Goal: Task Accomplishment & Management: Complete application form

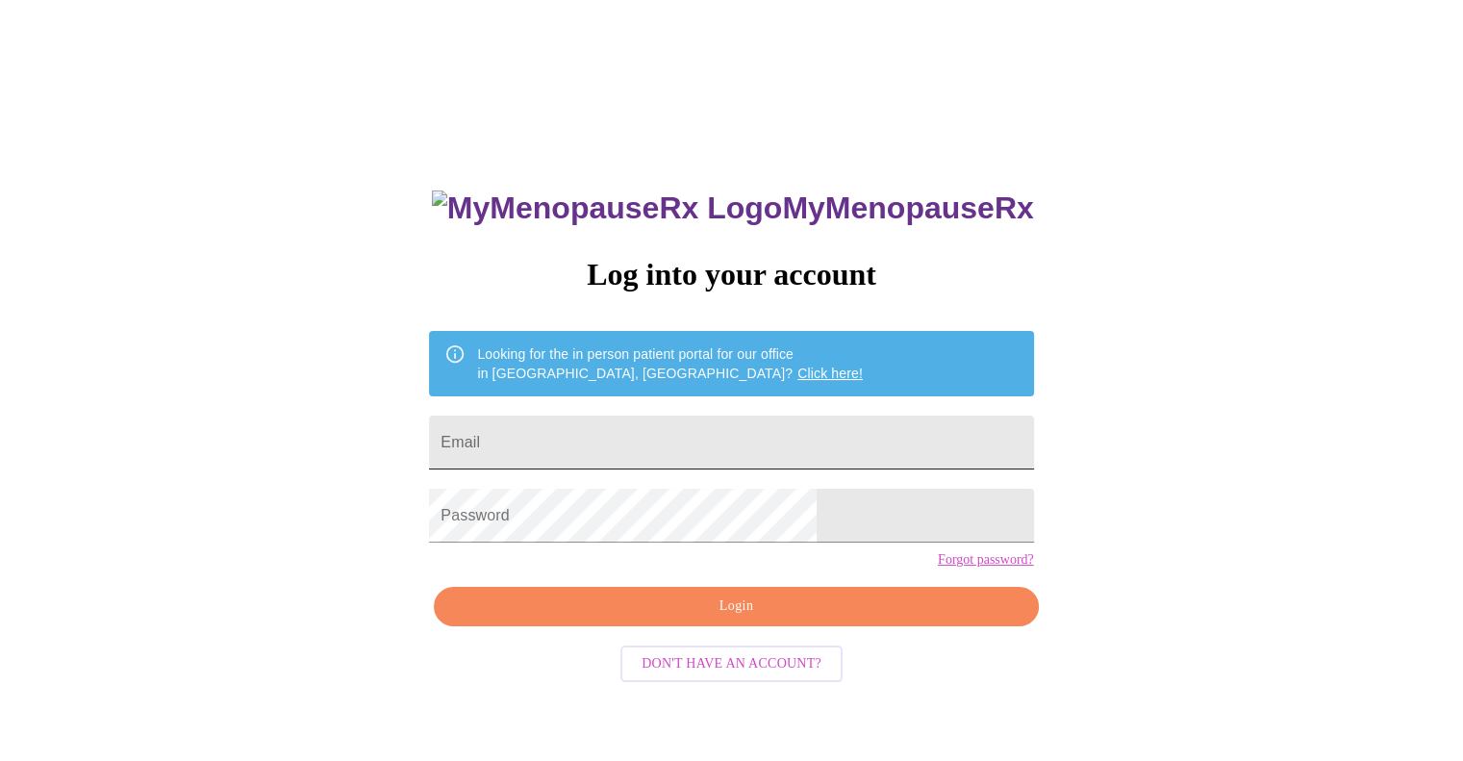
click at [613, 439] on input "Email" at bounding box center [731, 442] width 604 height 54
type input "[EMAIL_ADDRESS][DOMAIN_NAME]"
click at [715, 618] on span "Login" at bounding box center [736, 606] width 560 height 24
click at [756, 618] on span "Login" at bounding box center [736, 606] width 560 height 24
click at [713, 618] on span "Login" at bounding box center [736, 606] width 560 height 24
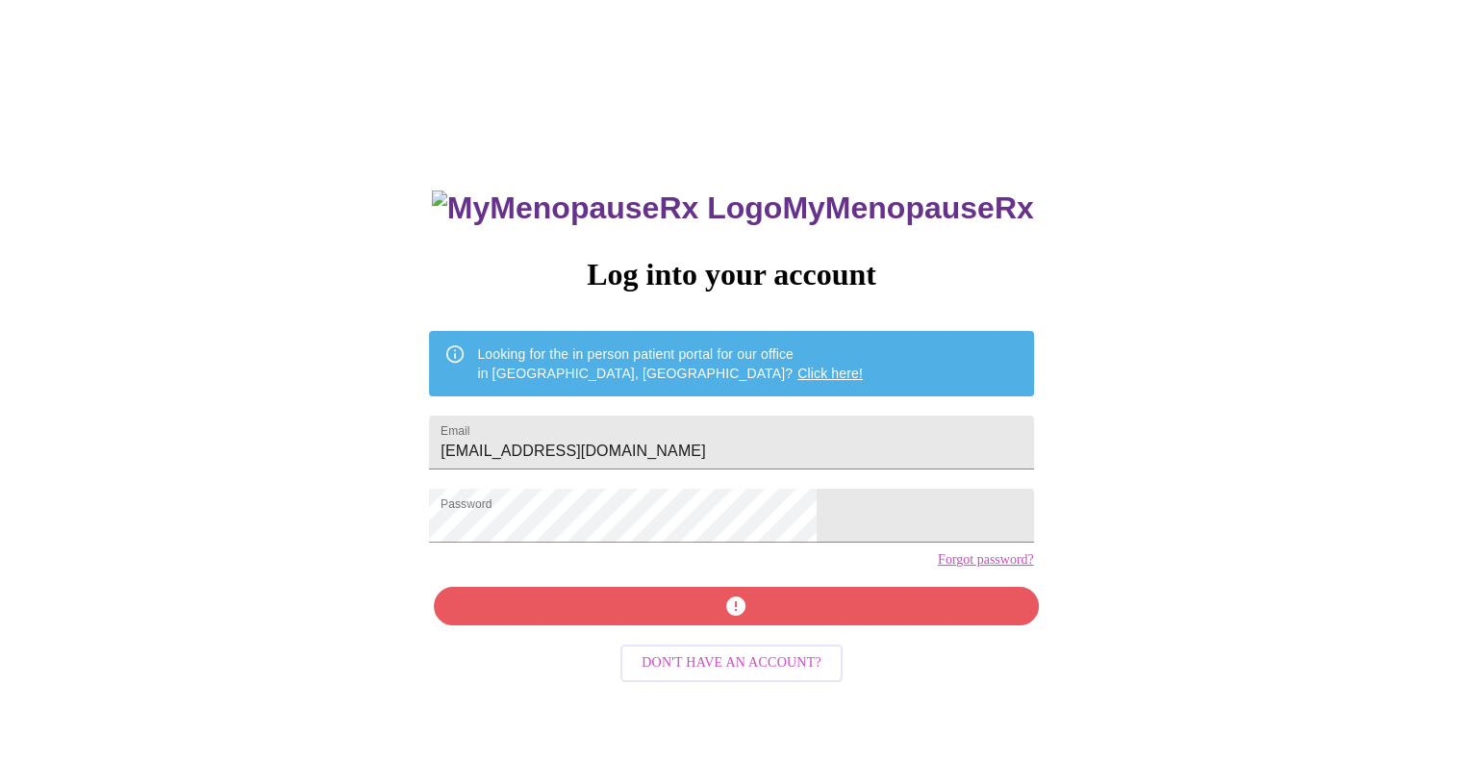
click at [698, 675] on span "Don't have an account?" at bounding box center [731, 663] width 180 height 24
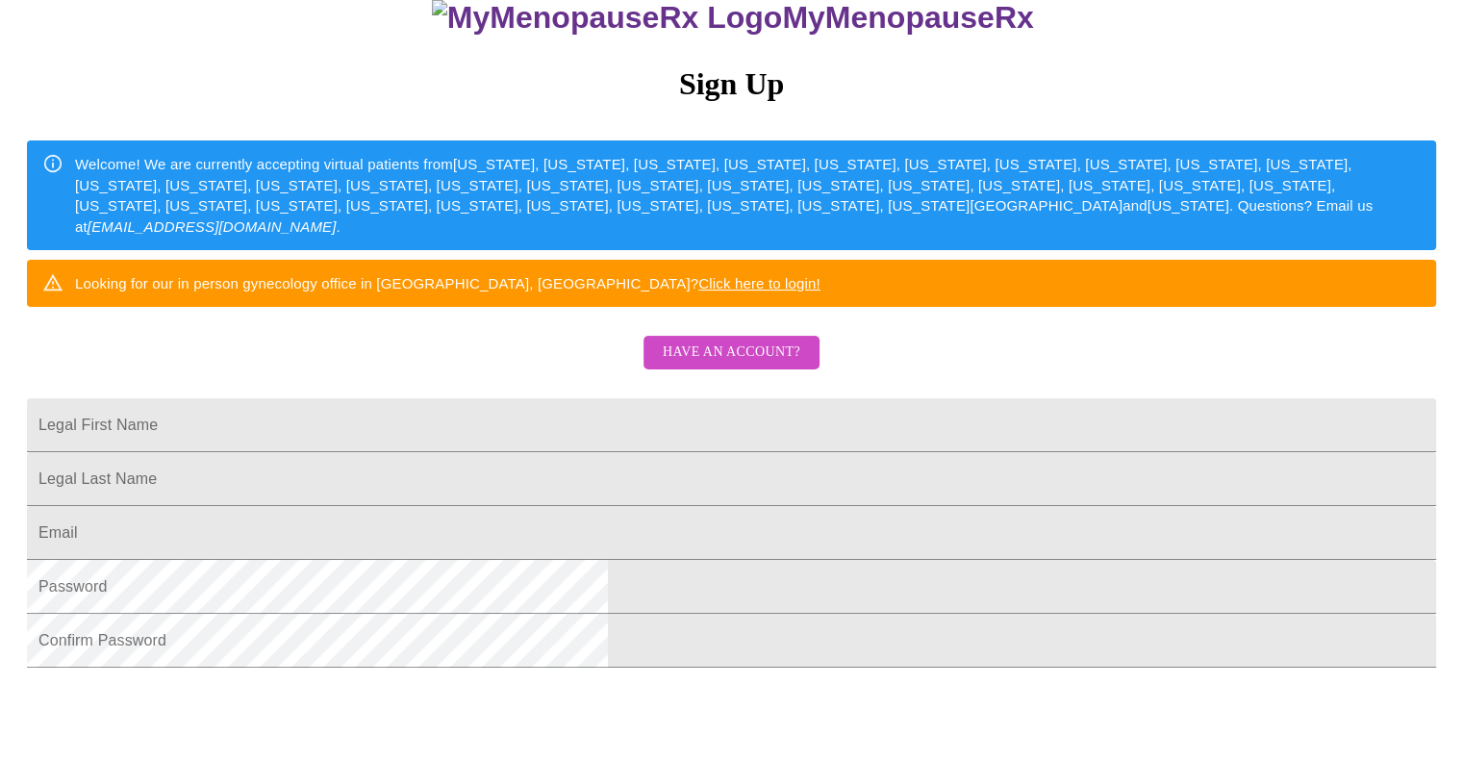
scroll to position [270, 0]
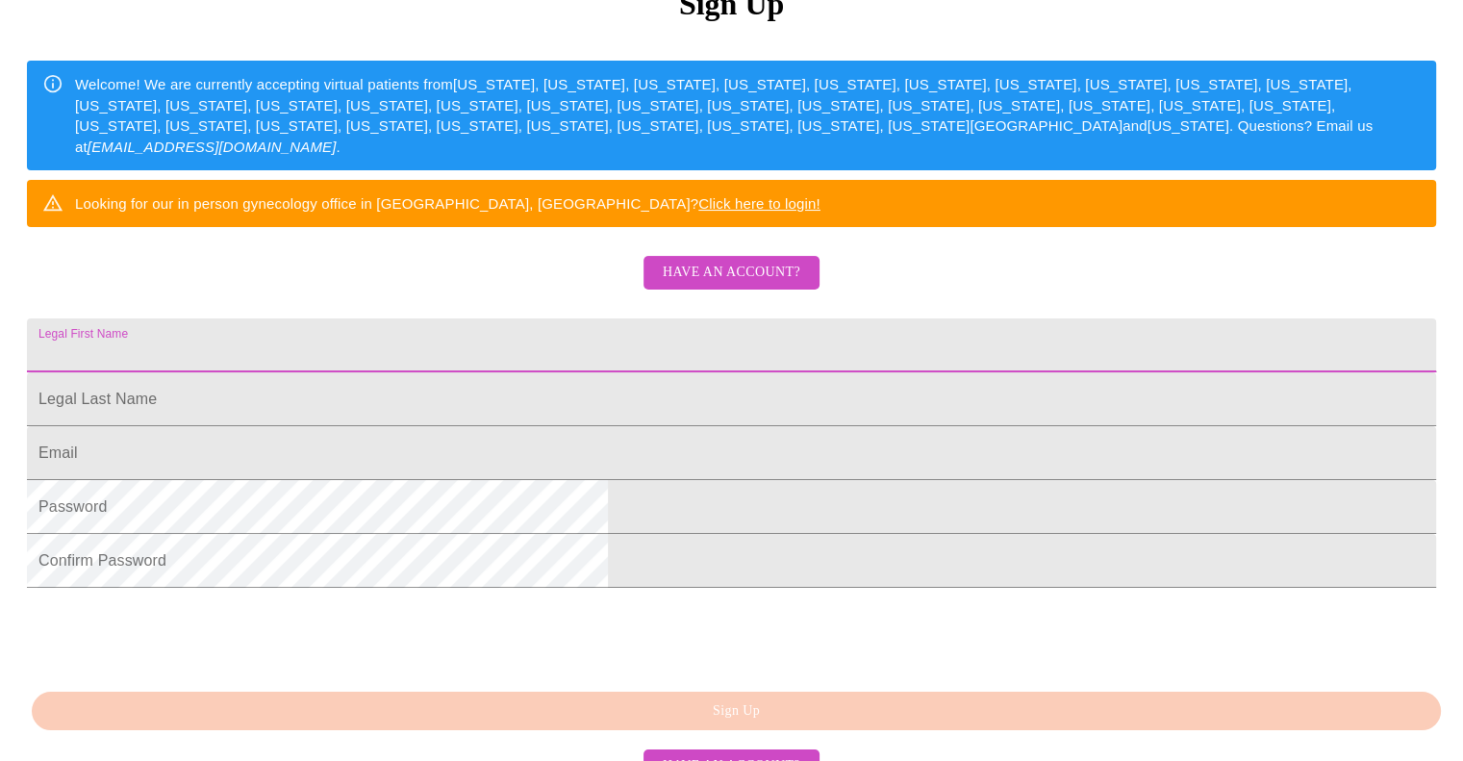
click at [855, 372] on input "Legal First Name" at bounding box center [731, 345] width 1409 height 54
type input "[PERSON_NAME]"
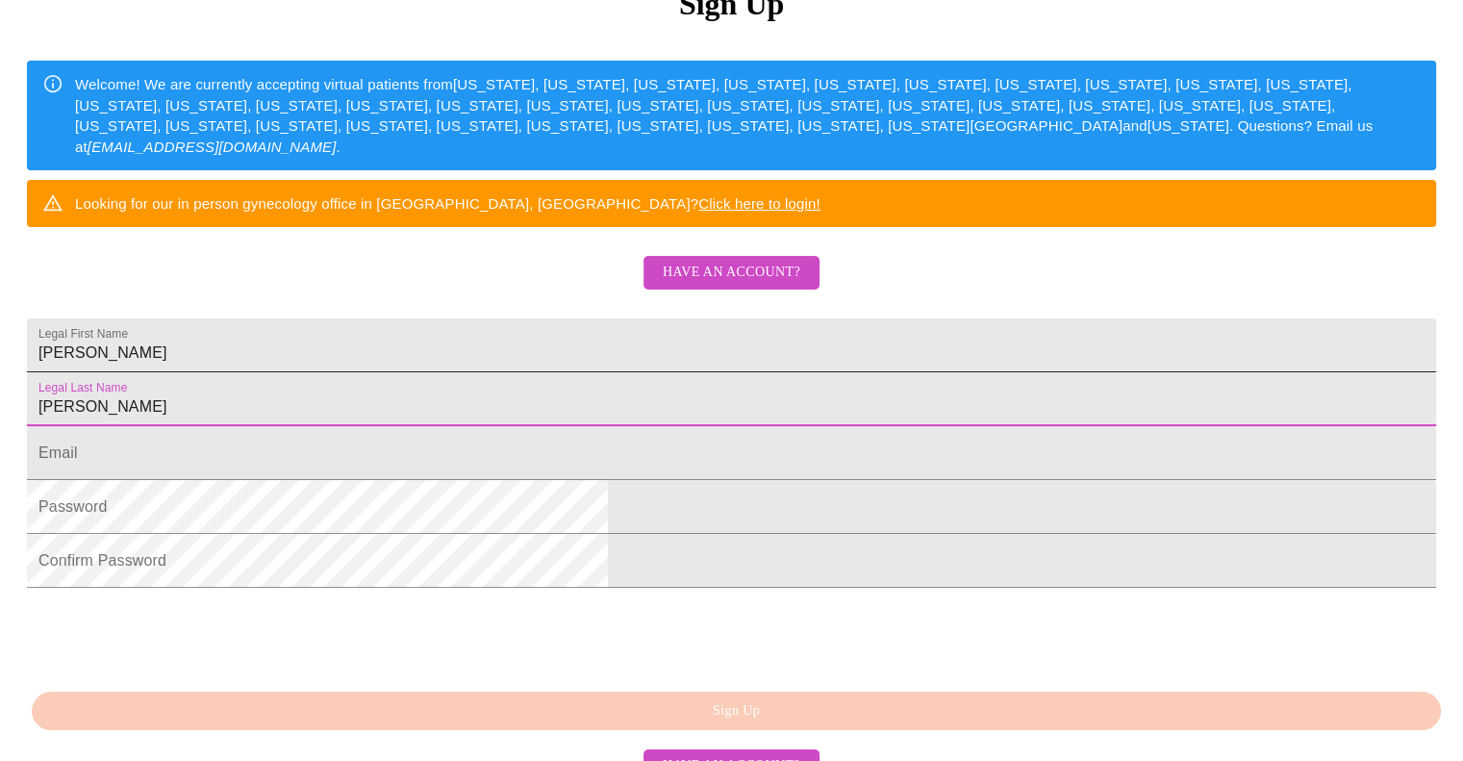
type input "[PERSON_NAME]"
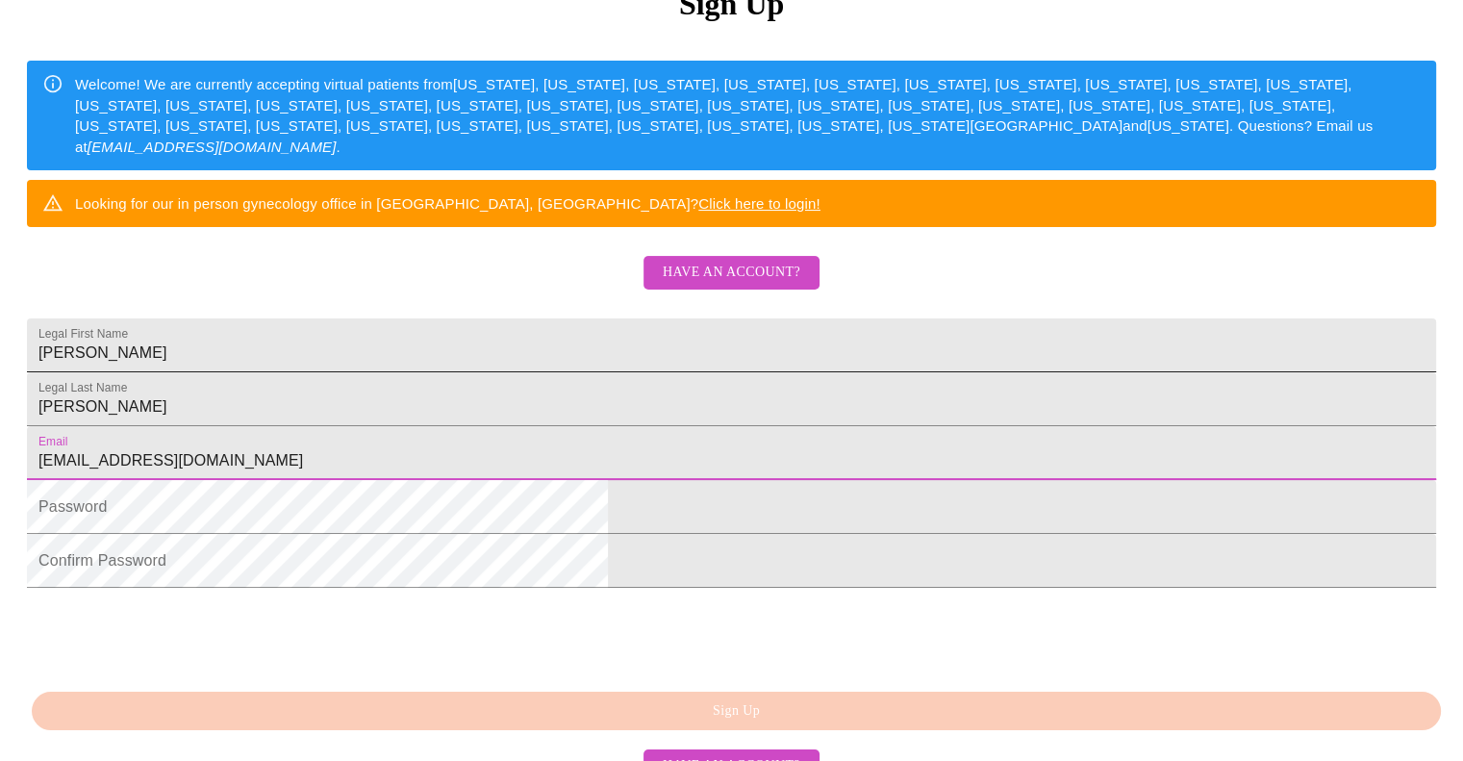
type input "[EMAIL_ADDRESS][DOMAIN_NAME]"
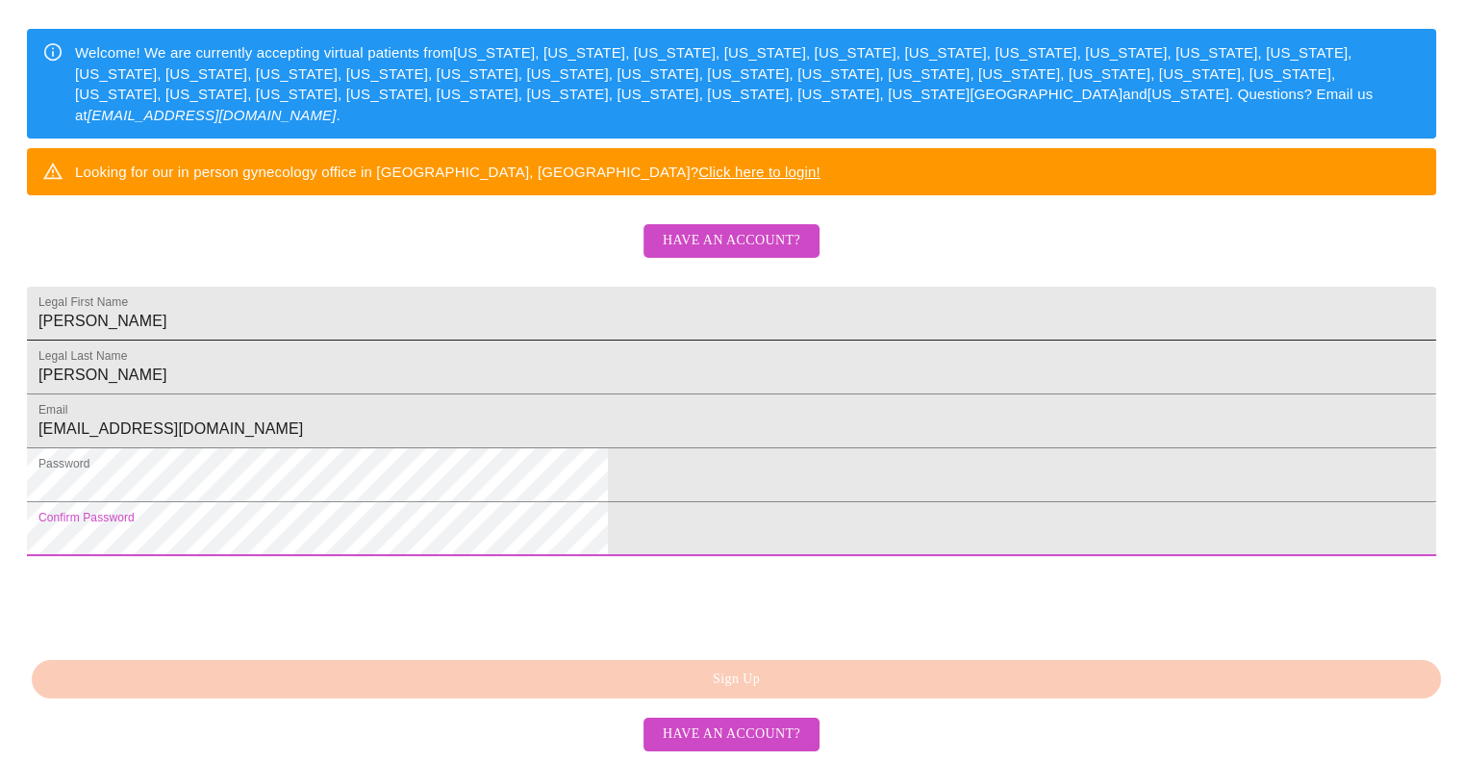
scroll to position [446, 0]
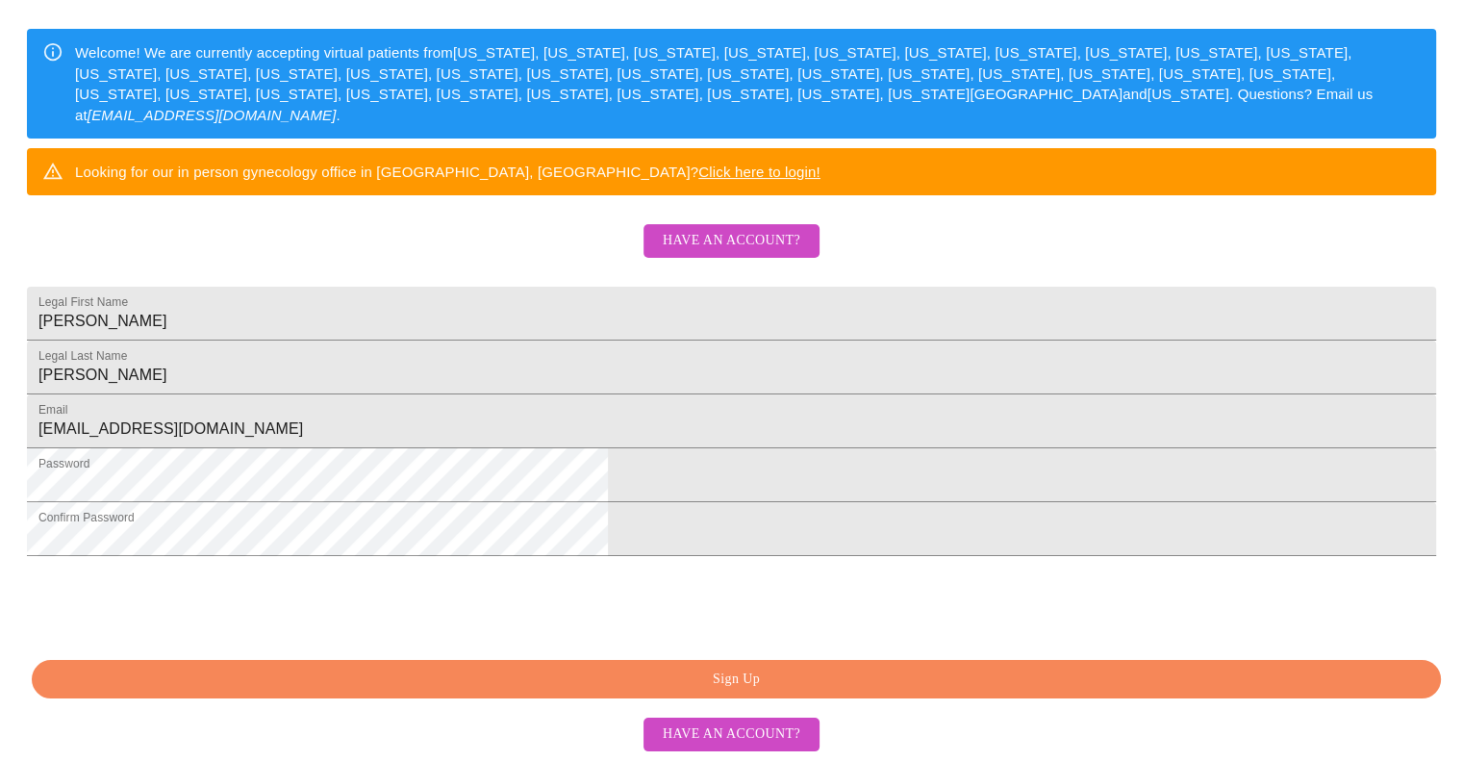
click at [477, 688] on span "Sign Up" at bounding box center [736, 679] width 1365 height 24
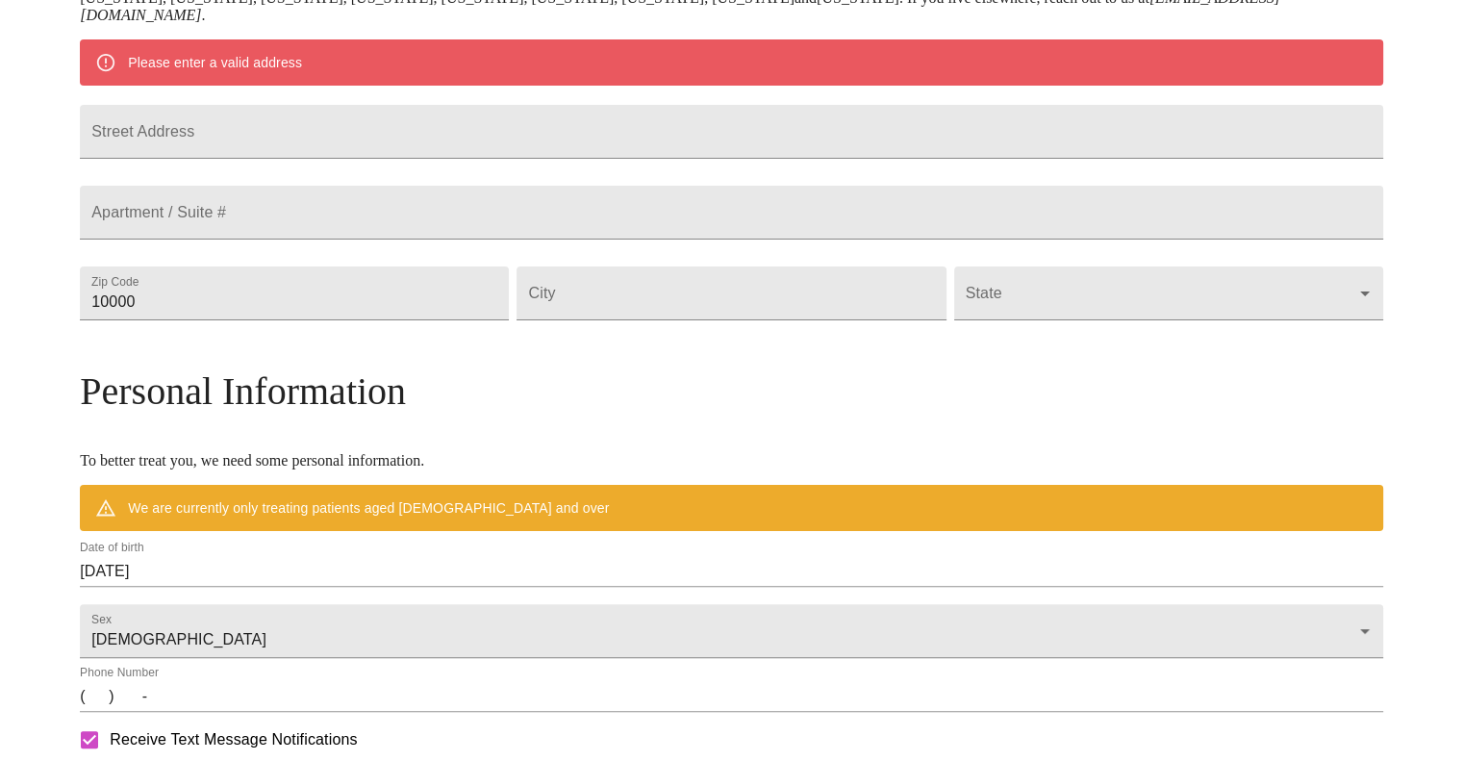
scroll to position [371, 0]
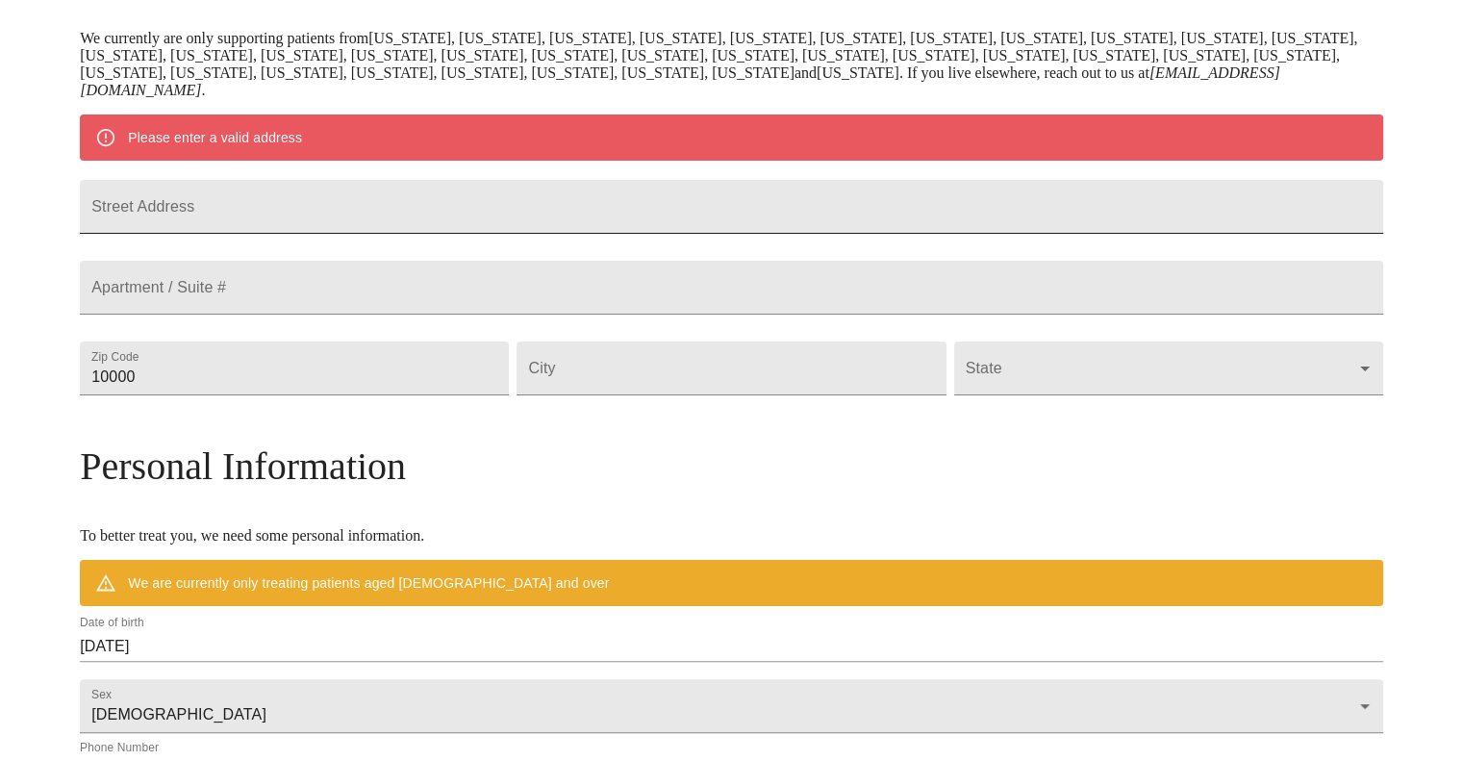
click at [939, 224] on input "Street Address" at bounding box center [731, 207] width 1303 height 54
type input "0N331 [PERSON_NAME] Ct"
type input "60185"
type input "[GEOGRAPHIC_DATA]"
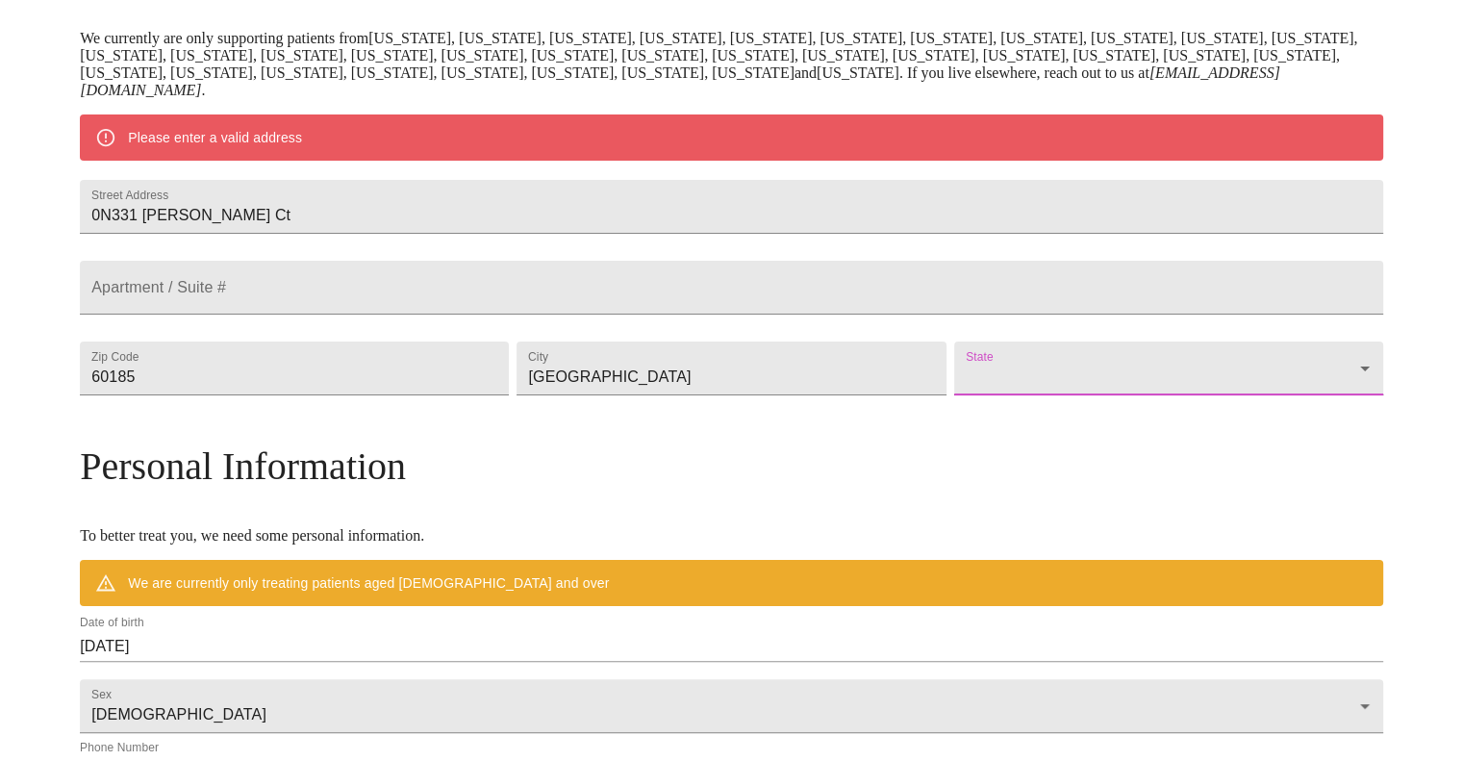
click at [1202, 427] on body "MyMenopauseRx Welcome to MyMenopauseRx Since it's your first time here, you'll …" at bounding box center [731, 394] width 1447 height 1517
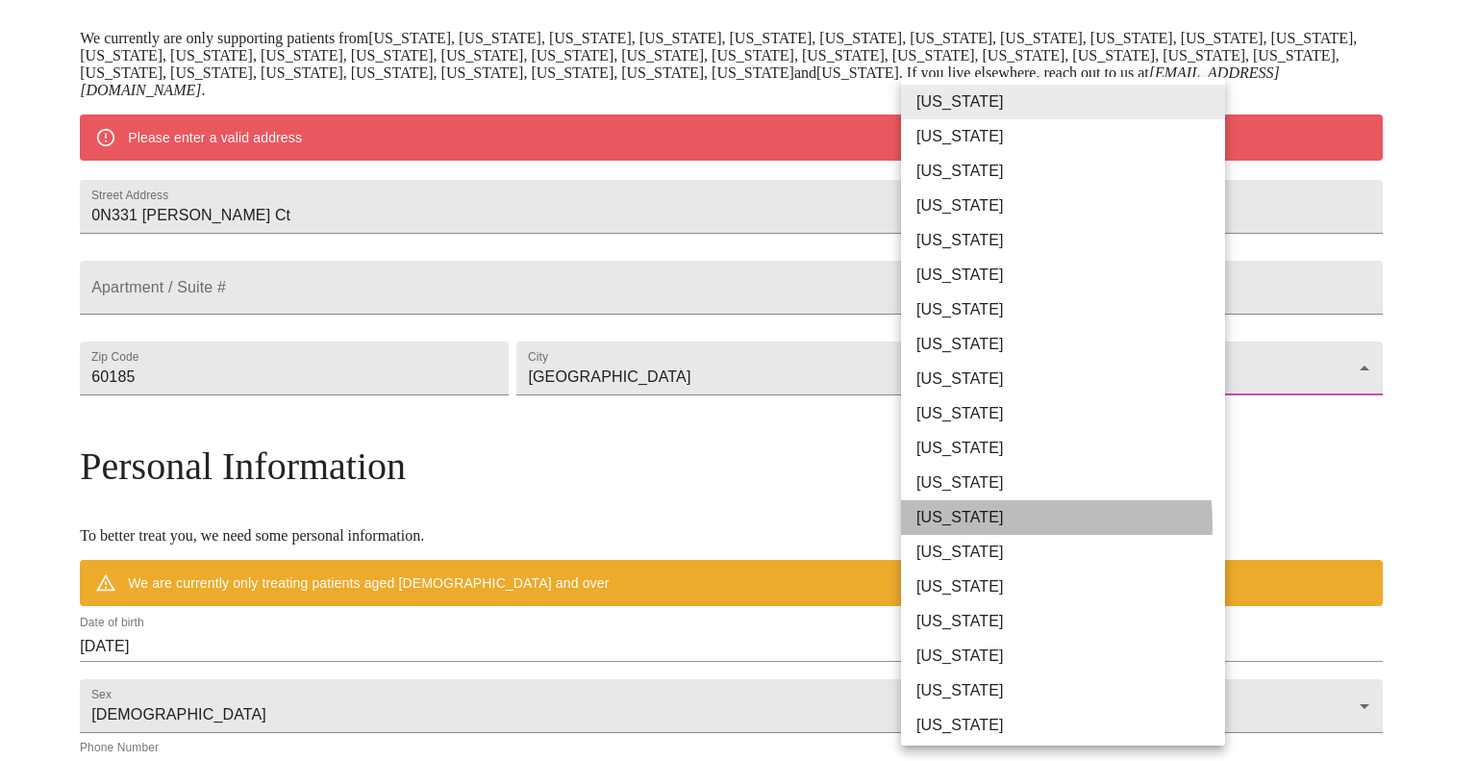
click at [927, 525] on li "[US_STATE]" at bounding box center [1070, 517] width 339 height 35
type input "[US_STATE]"
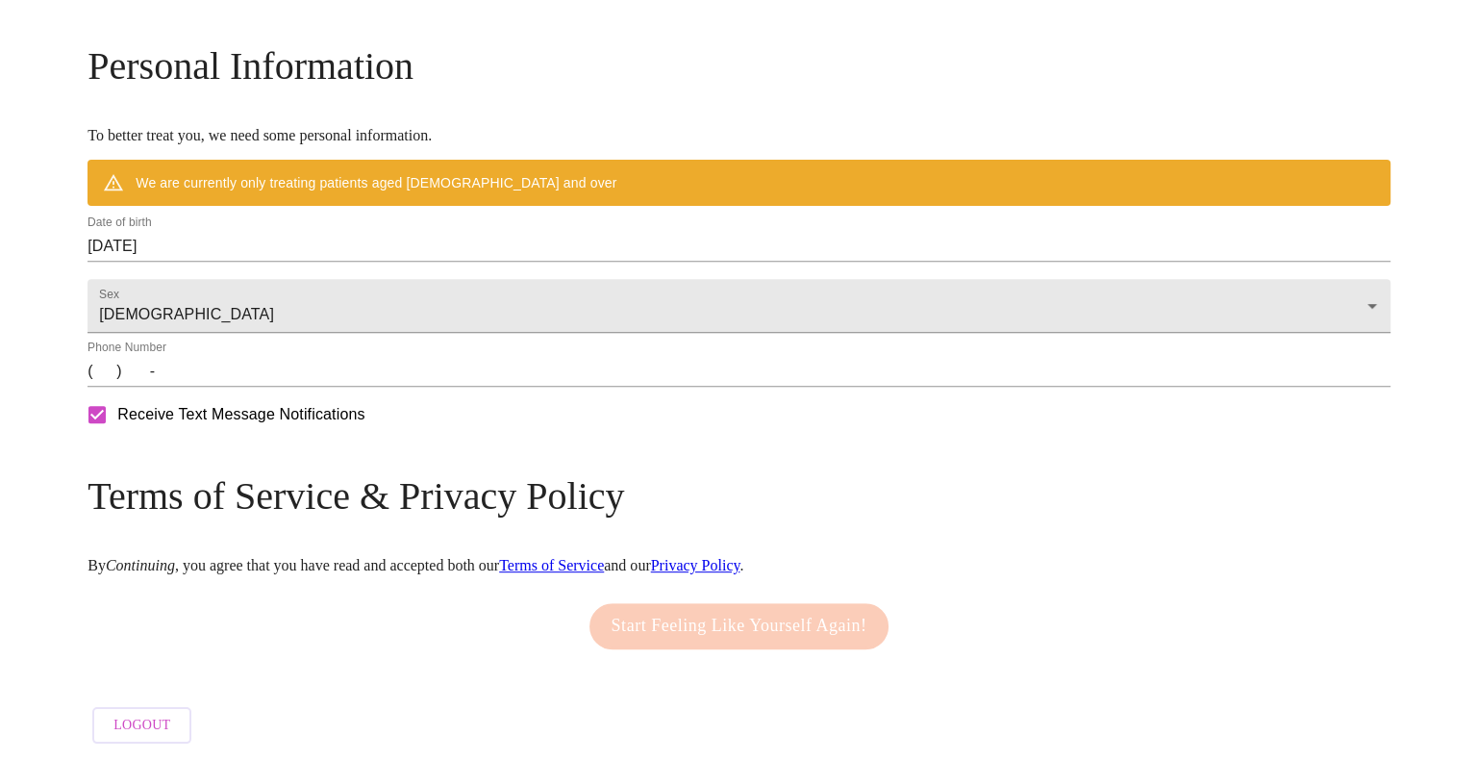
scroll to position [771, 0]
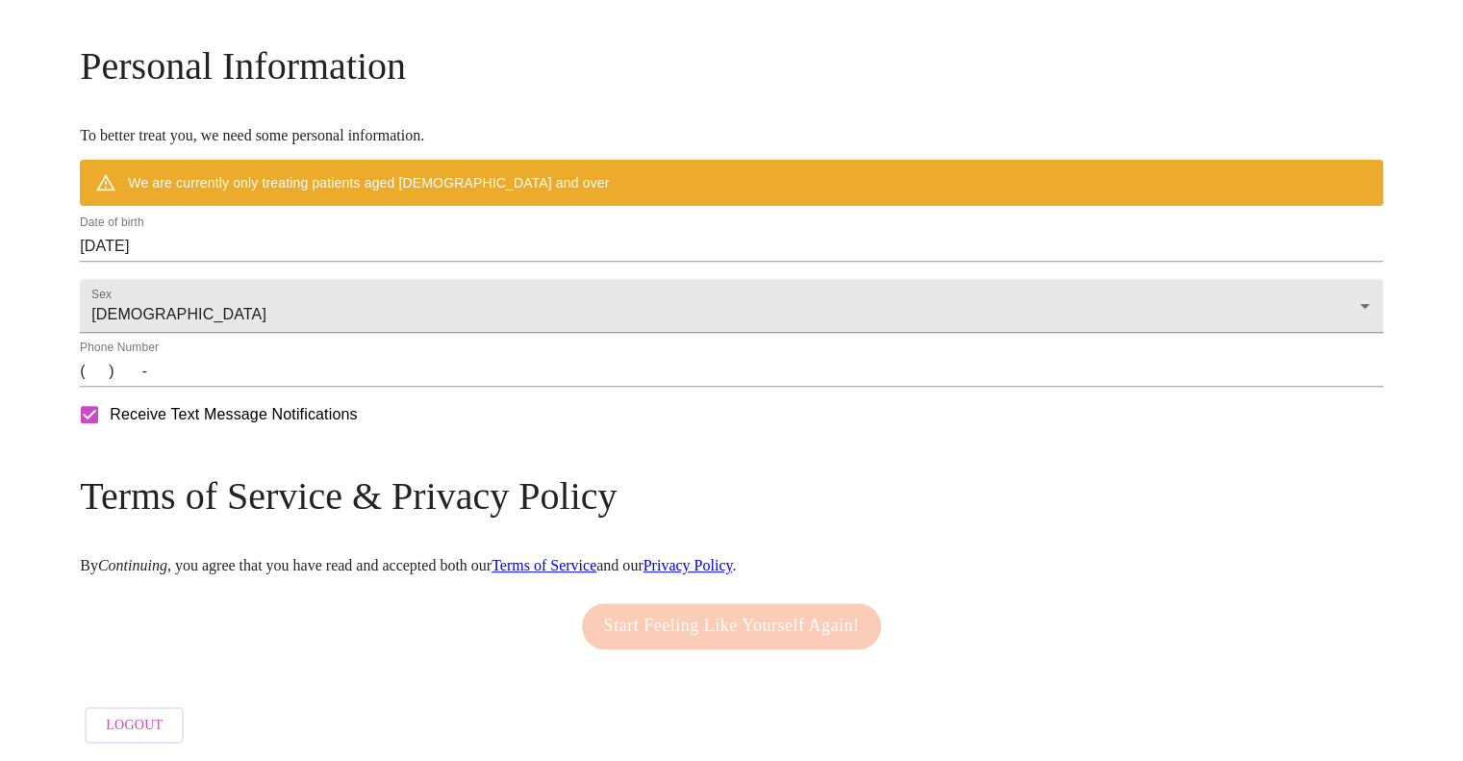
click at [316, 242] on input "[DATE]" at bounding box center [731, 246] width 1303 height 31
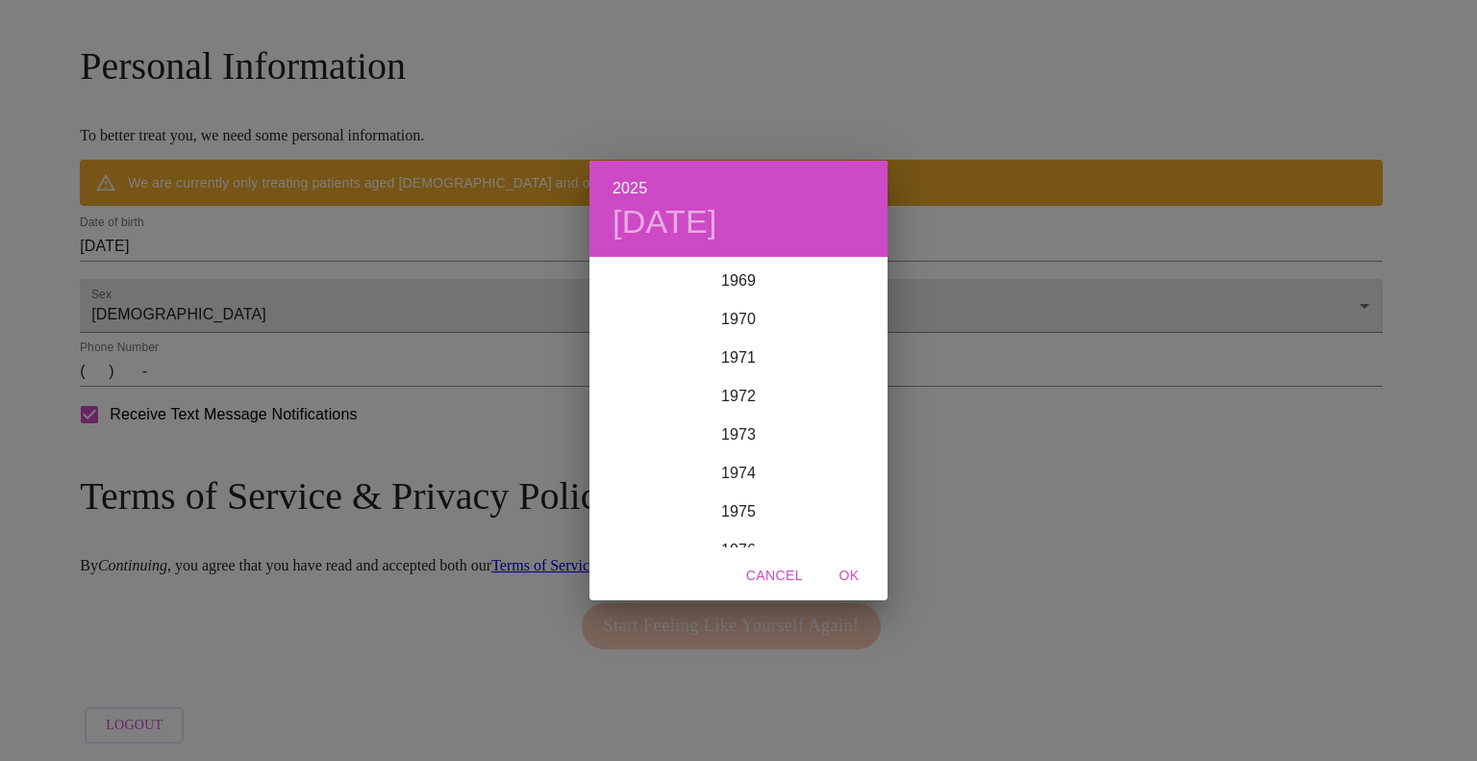
scroll to position [2689, 0]
click at [735, 405] on div "1972" at bounding box center [739, 397] width 298 height 38
click at [636, 379] on div "Apr" at bounding box center [639, 367] width 99 height 72
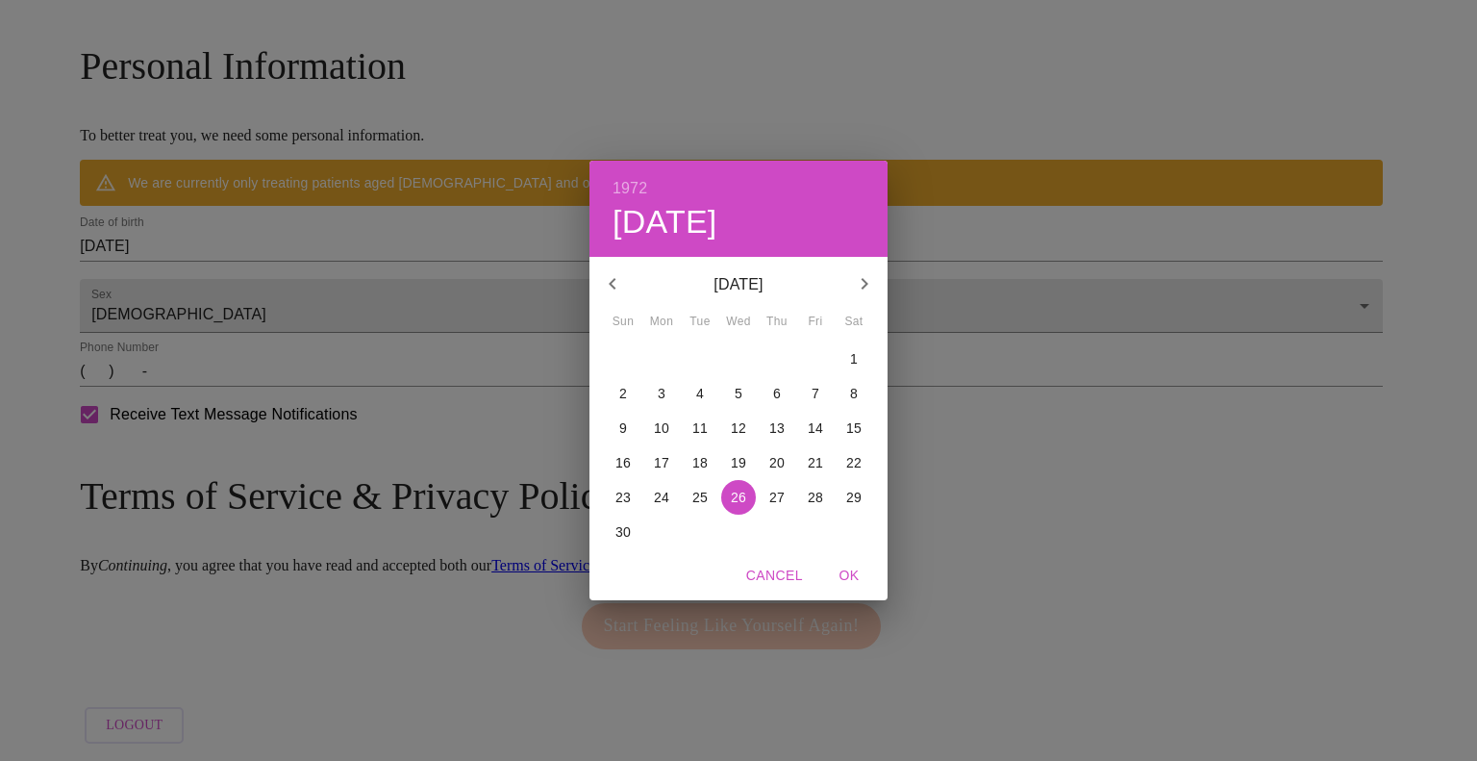
click at [781, 498] on p "27" at bounding box center [776, 497] width 15 height 19
click at [850, 579] on span "OK" at bounding box center [849, 576] width 46 height 24
type input "[DATE]"
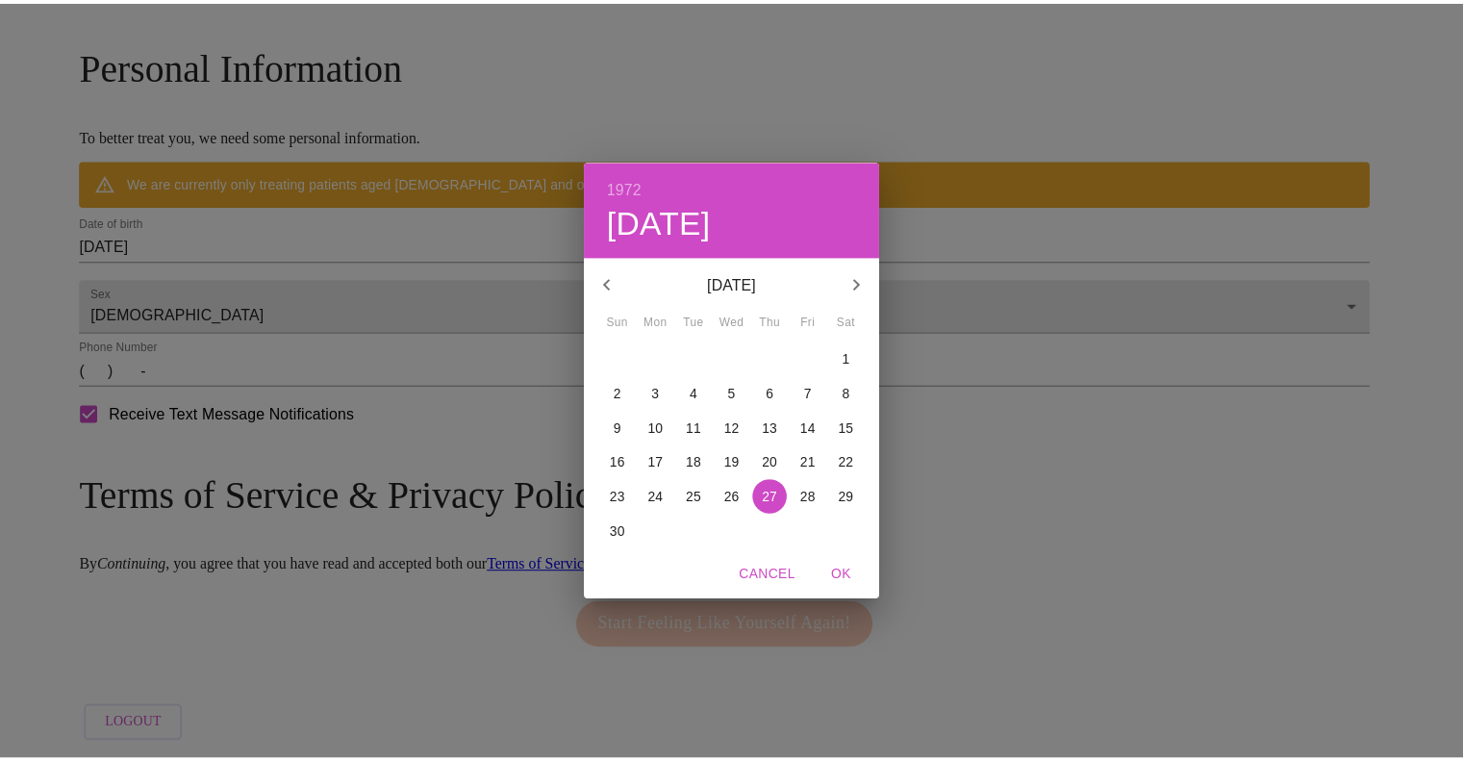
scroll to position [716, 0]
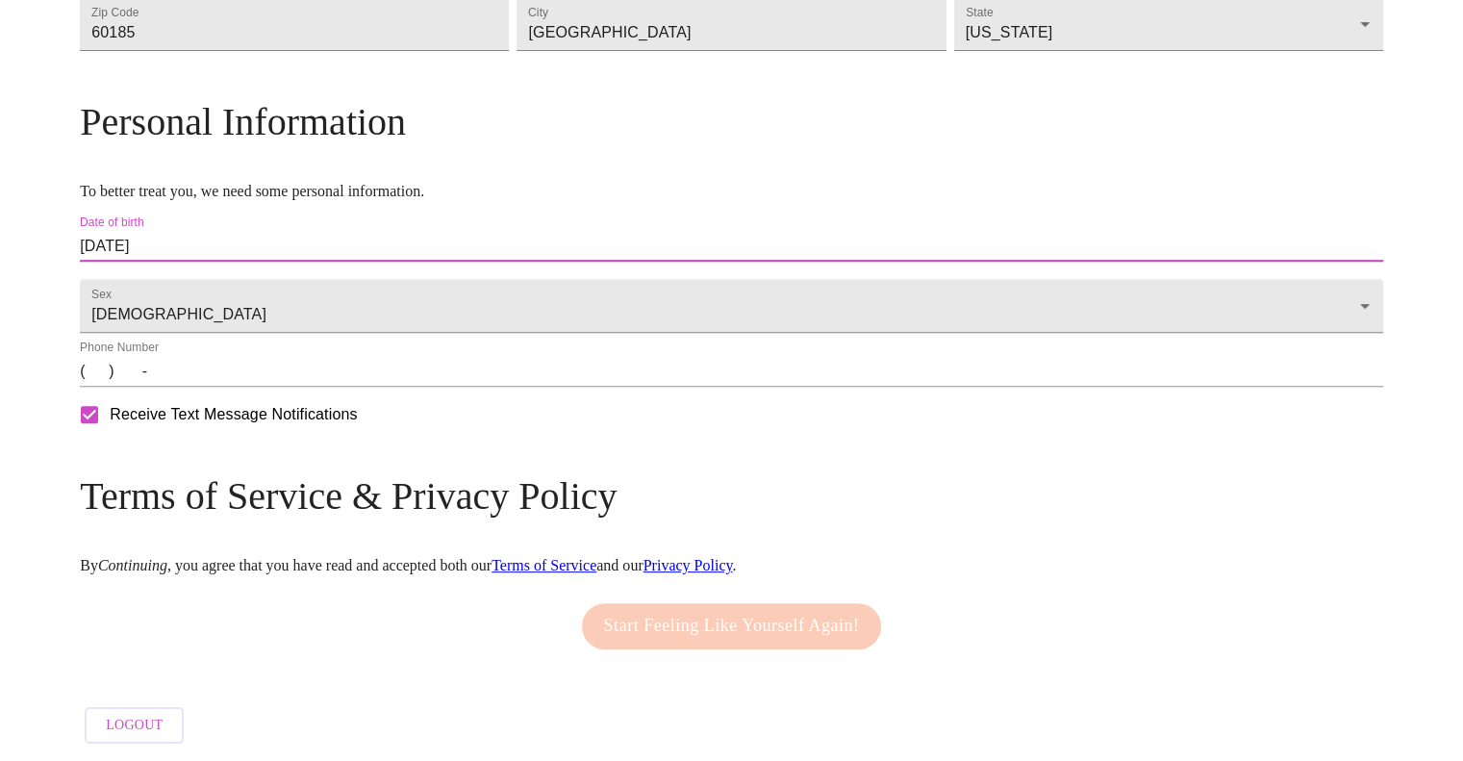
click at [264, 377] on input "(   )    -" at bounding box center [731, 371] width 1303 height 31
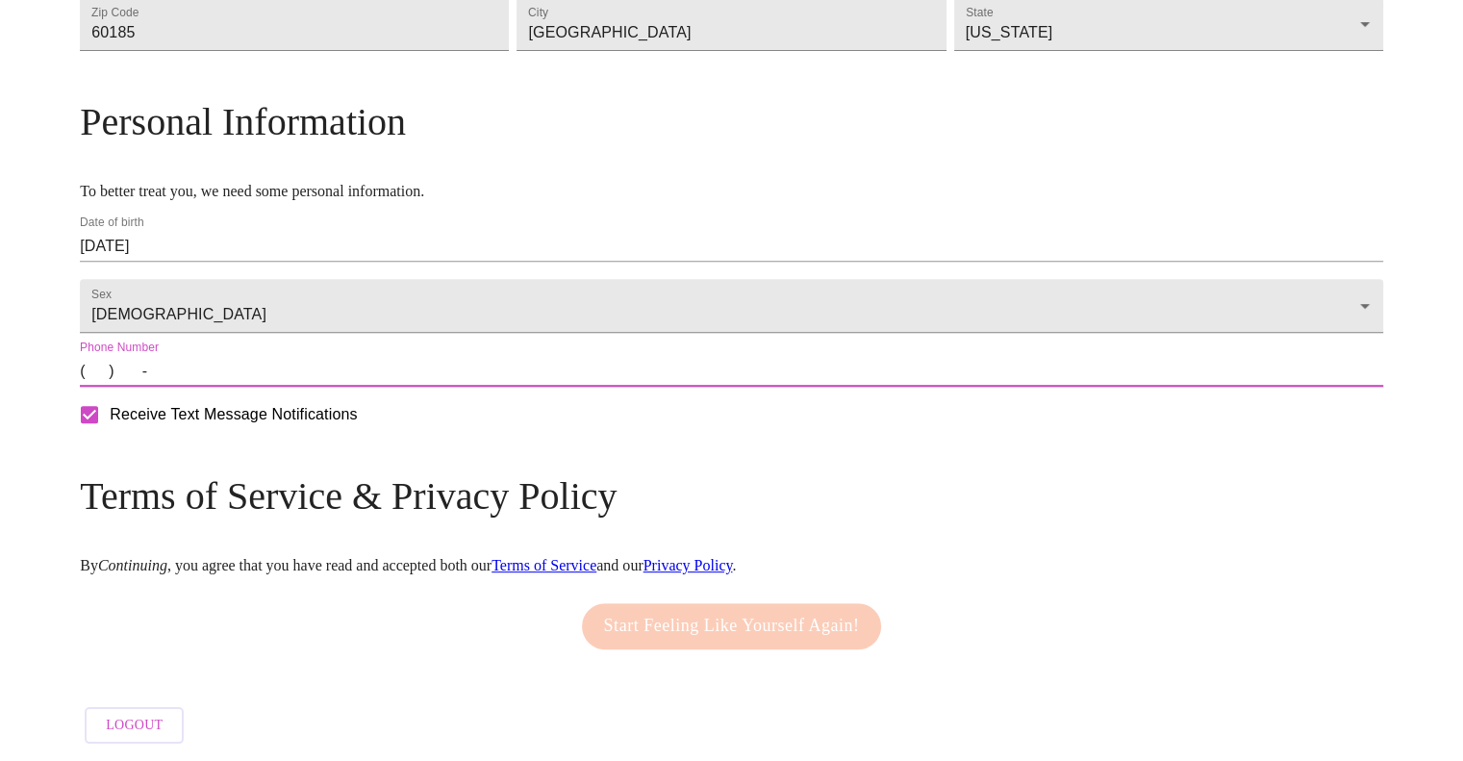
type input "[PHONE_NUMBER]"
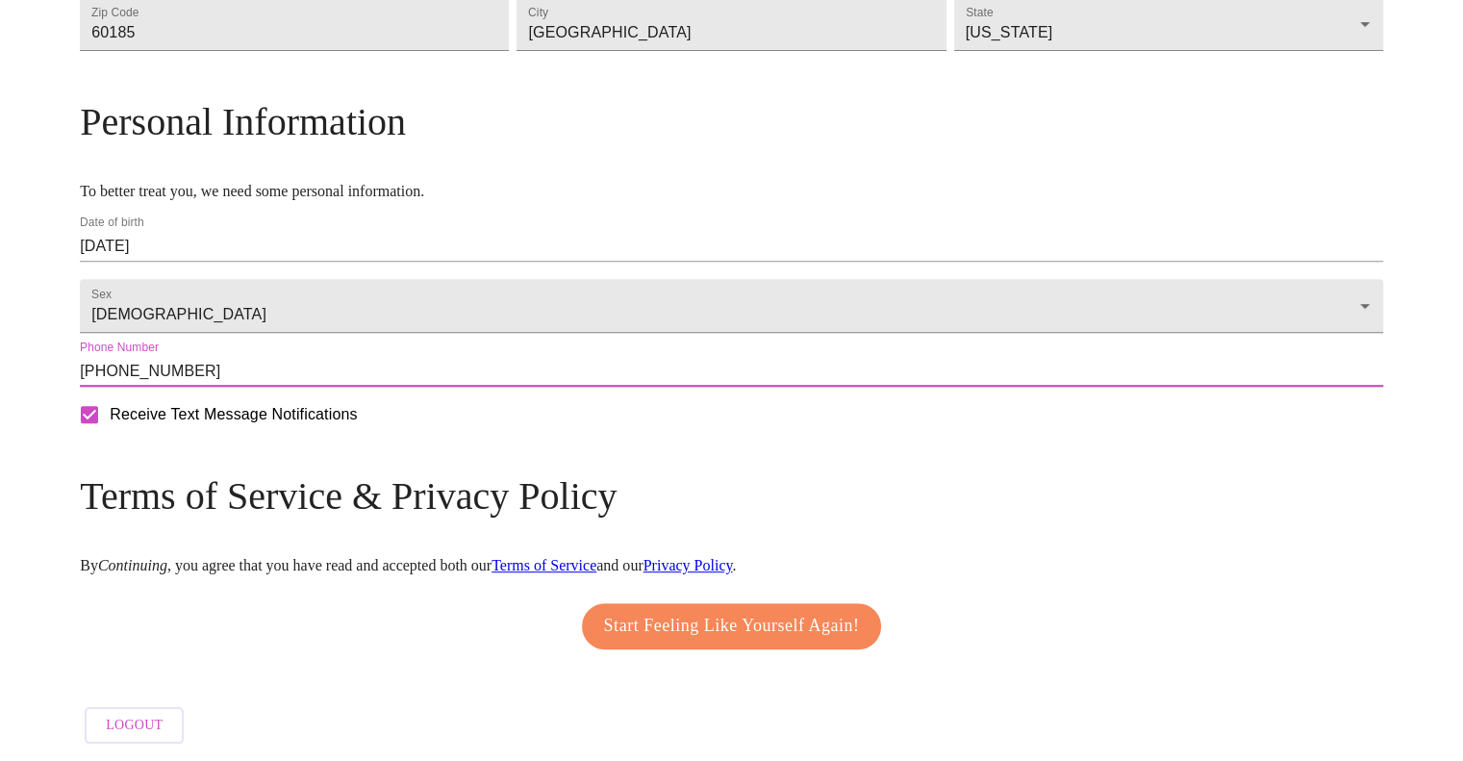
click at [784, 619] on span "Start Feeling Like Yourself Again!" at bounding box center [732, 626] width 256 height 31
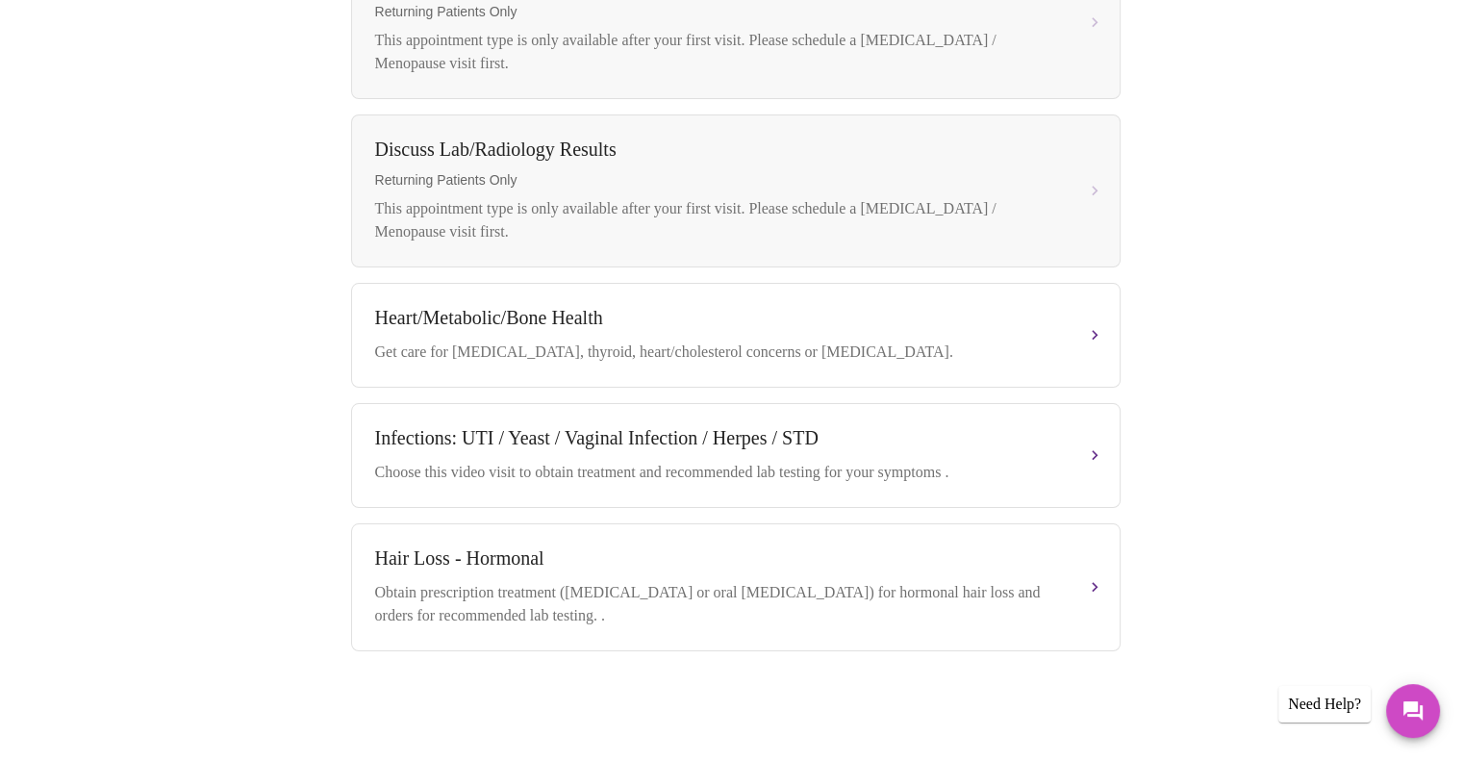
scroll to position [974, 0]
